Goal: Task Accomplishment & Management: Use online tool/utility

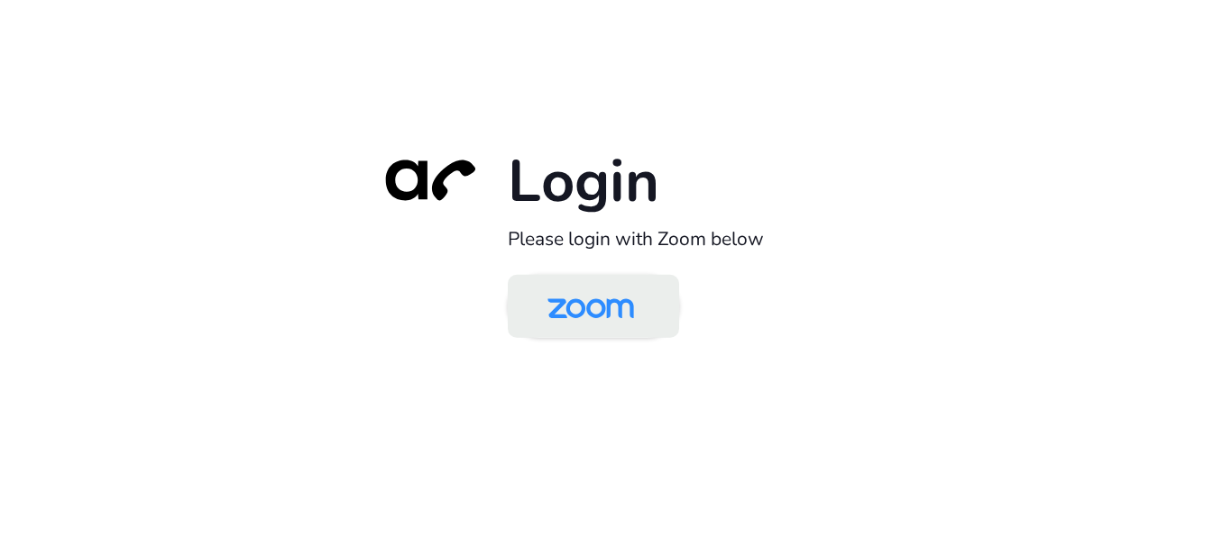
click at [578, 314] on img at bounding box center [590, 308] width 124 height 59
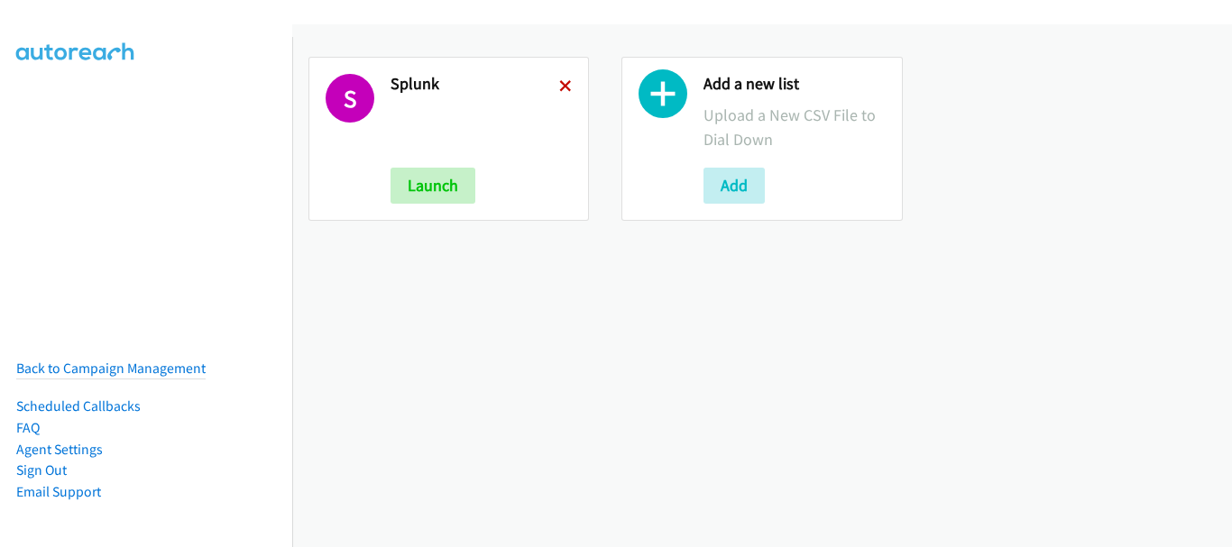
click at [567, 83] on icon at bounding box center [565, 87] width 13 height 13
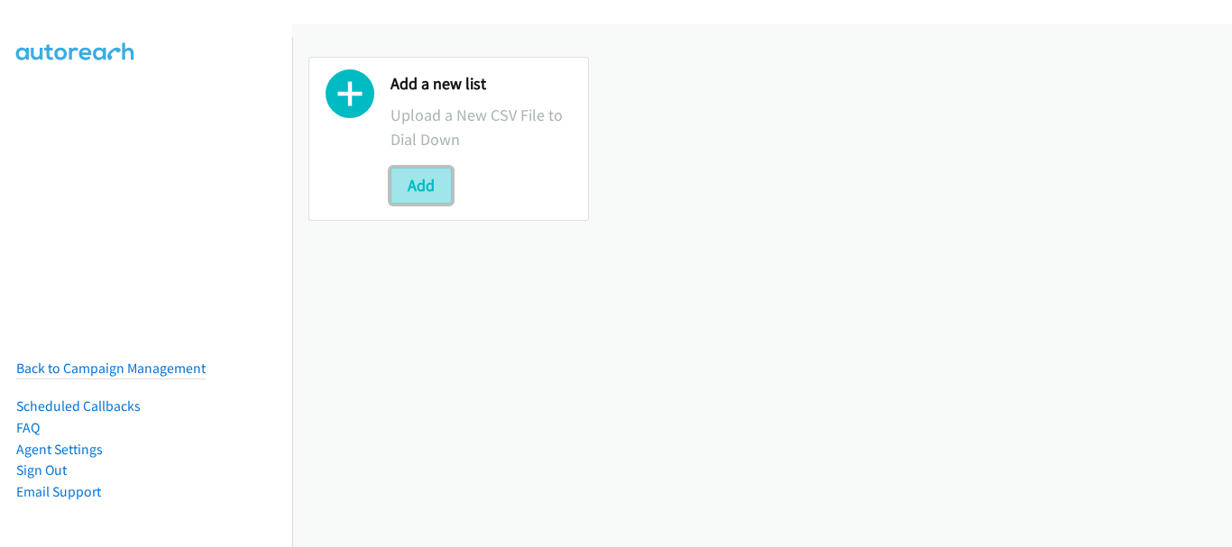
click at [433, 185] on button "Add" at bounding box center [420, 186] width 61 height 36
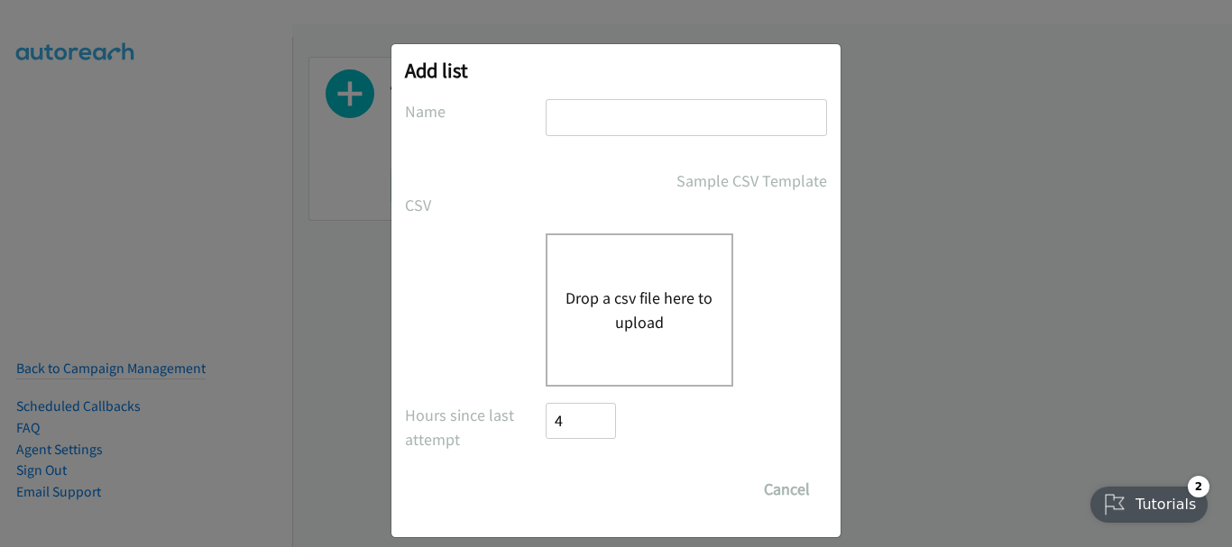
click at [650, 118] on input "text" at bounding box center [686, 117] width 281 height 37
type input "splunk"
